Goal: Communication & Community: Participate in discussion

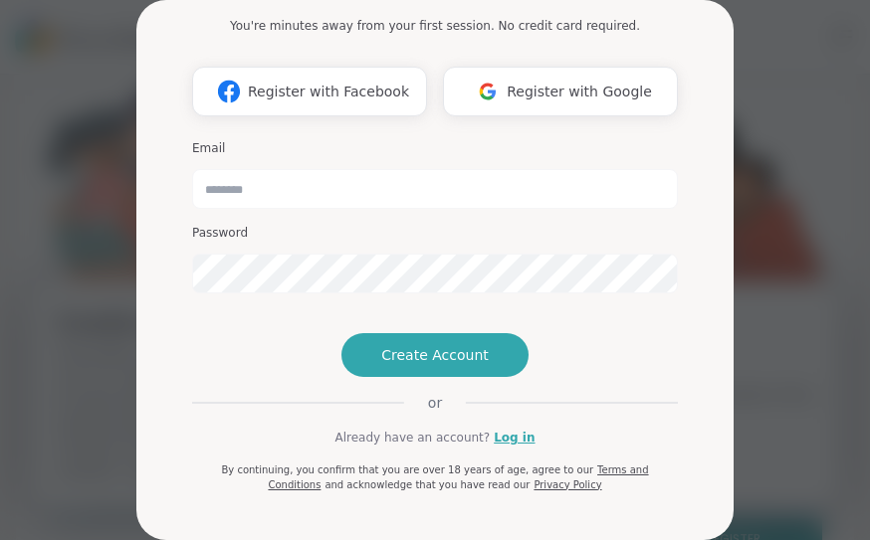
scroll to position [144, 0]
click at [513, 432] on link "Log in" at bounding box center [514, 438] width 41 height 18
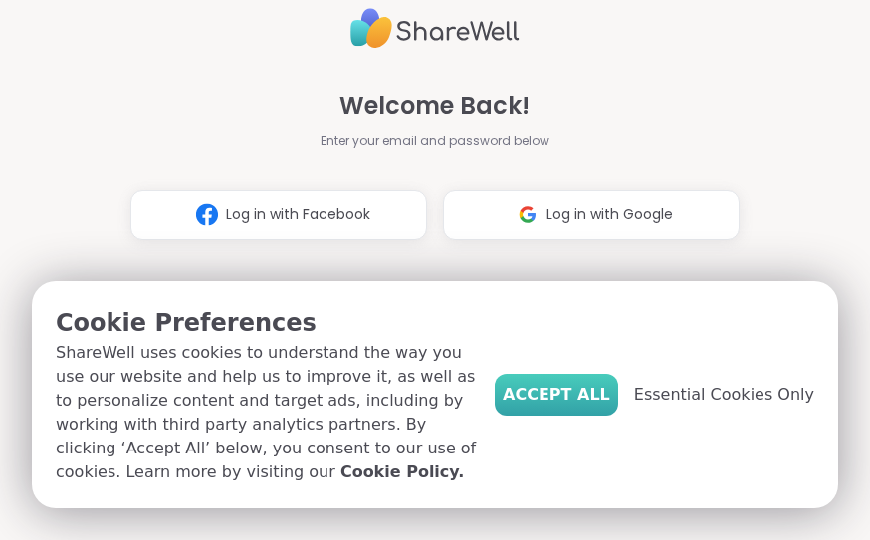
click at [578, 405] on span "Accept All" at bounding box center [556, 395] width 107 height 24
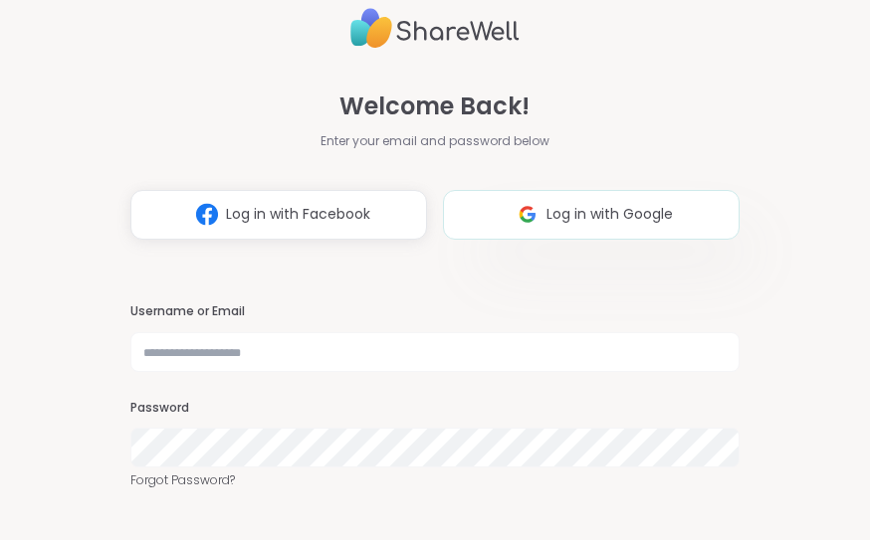
click at [547, 209] on span "Log in with Google" at bounding box center [609, 214] width 126 height 21
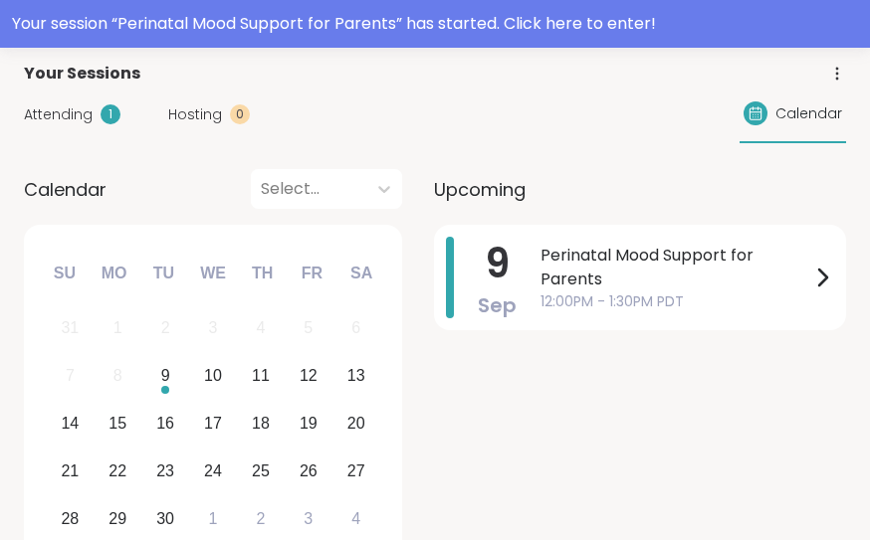
scroll to position [265, 0]
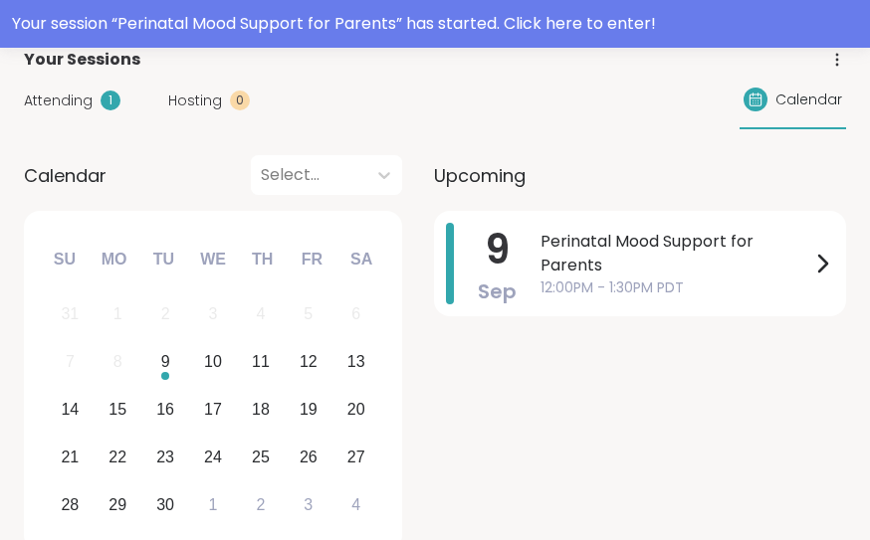
click at [603, 254] on span "Perinatal Mood Support for Parents" at bounding box center [675, 254] width 270 height 48
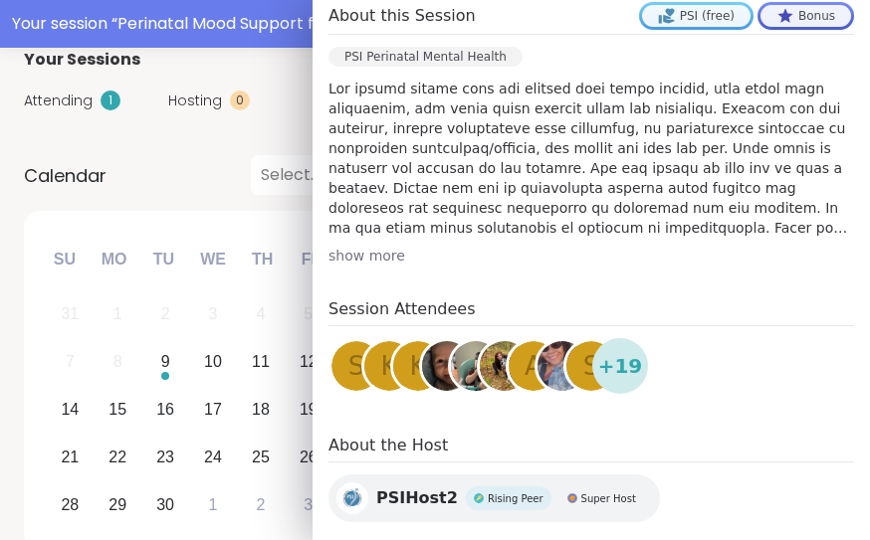
scroll to position [0, 0]
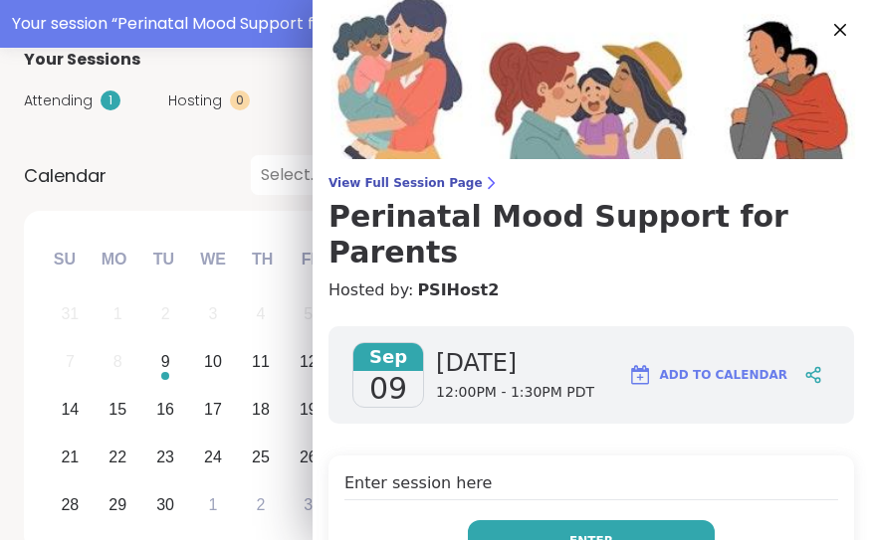
click at [597, 523] on button "Enter" at bounding box center [591, 541] width 247 height 42
click at [597, 520] on button "Enter" at bounding box center [591, 541] width 247 height 42
